Goal: Browse casually

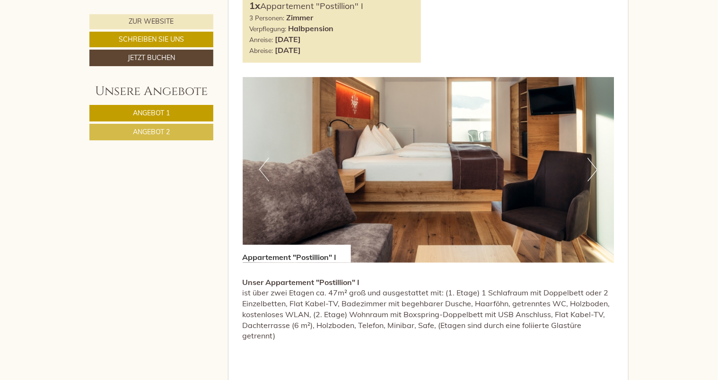
scroll to position [569, 0]
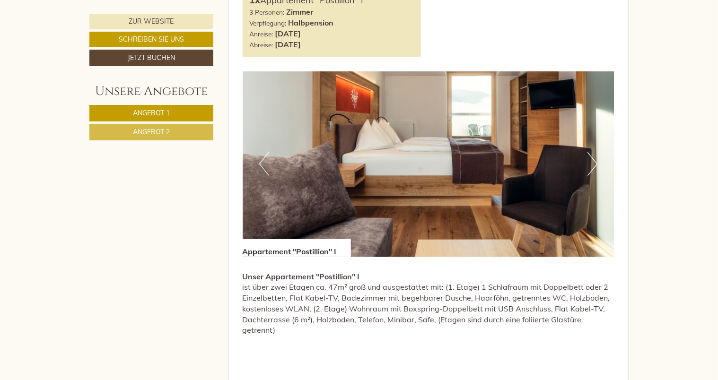
click at [596, 166] on button "Next" at bounding box center [592, 164] width 10 height 24
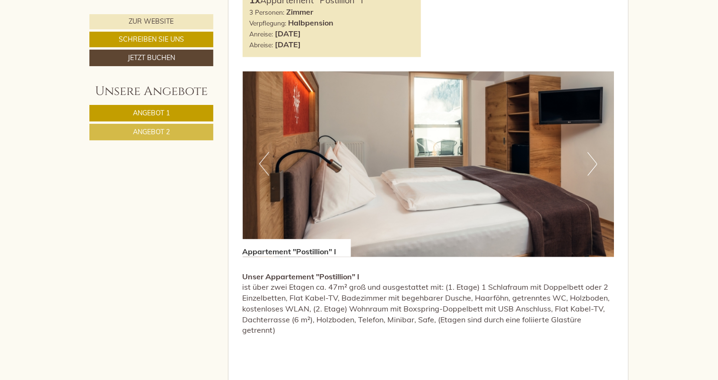
click at [596, 166] on button "Next" at bounding box center [592, 164] width 10 height 24
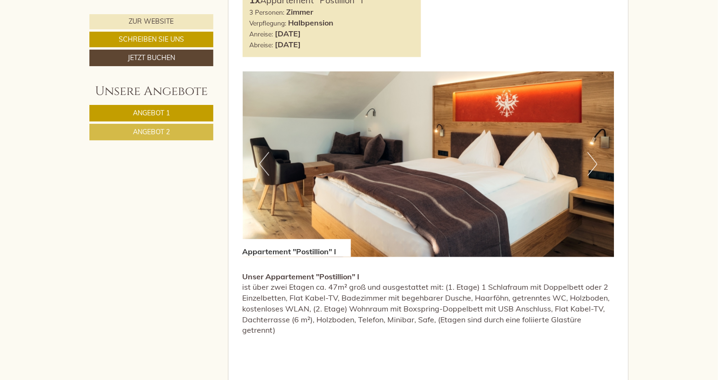
click at [596, 166] on button "Next" at bounding box center [592, 164] width 10 height 24
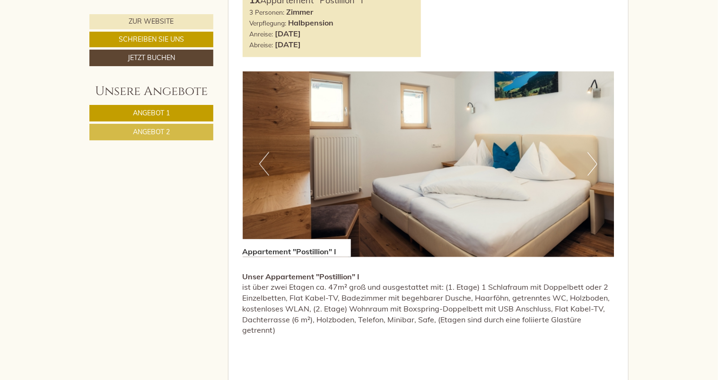
click at [596, 166] on button "Next" at bounding box center [592, 164] width 10 height 24
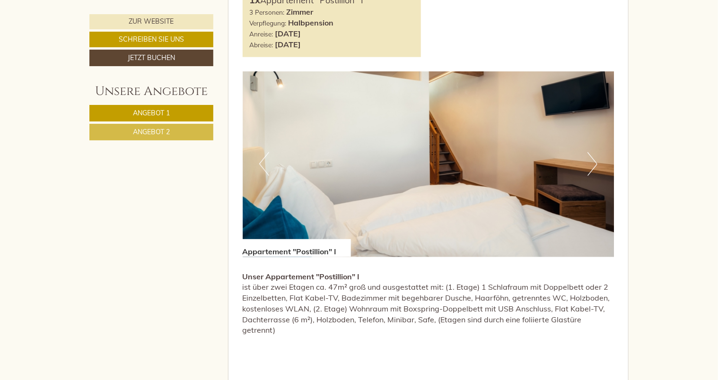
click at [596, 166] on button "Next" at bounding box center [592, 164] width 10 height 24
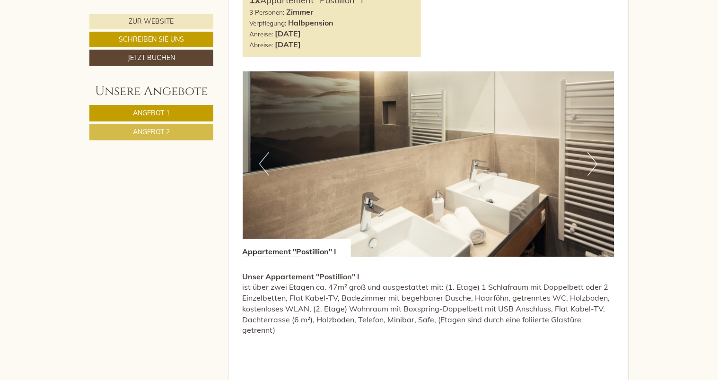
click at [596, 166] on button "Next" at bounding box center [592, 164] width 10 height 24
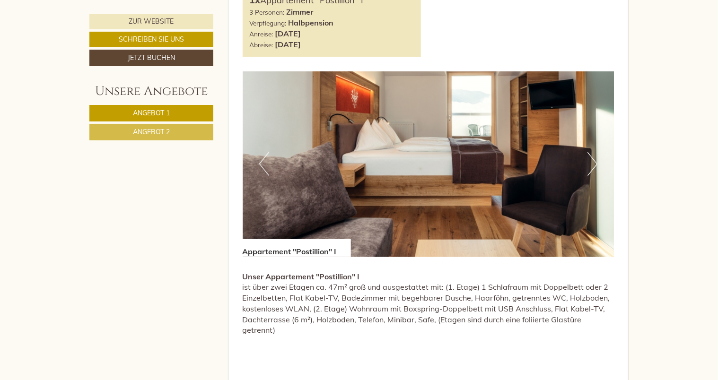
click at [596, 166] on button "Next" at bounding box center [592, 164] width 10 height 24
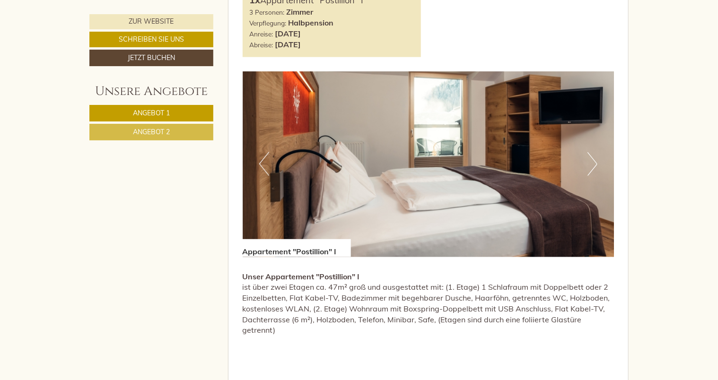
click at [596, 166] on button "Next" at bounding box center [592, 164] width 10 height 24
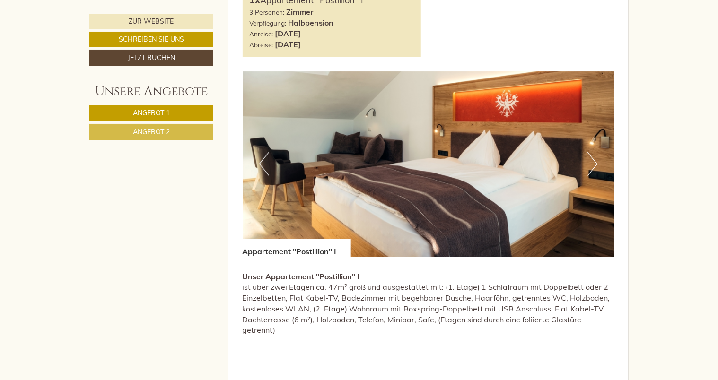
click at [596, 166] on button "Next" at bounding box center [592, 164] width 10 height 24
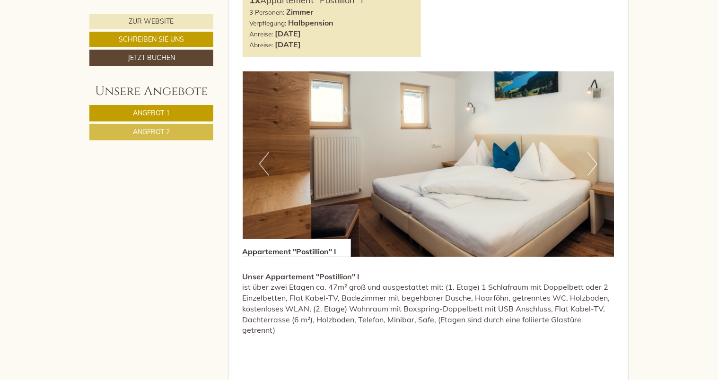
click at [596, 166] on button "Next" at bounding box center [592, 164] width 10 height 24
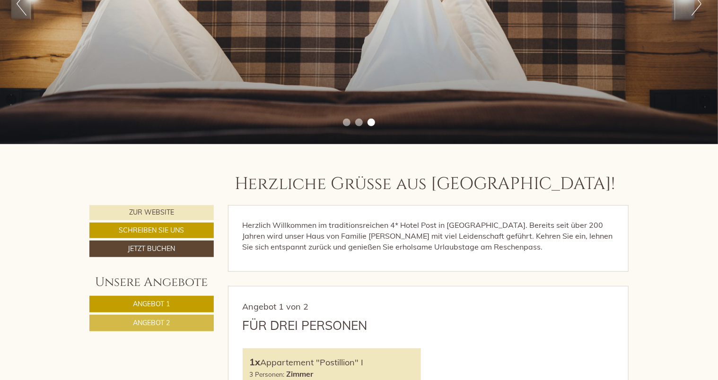
scroll to position [175, 0]
